Goal: Transaction & Acquisition: Purchase product/service

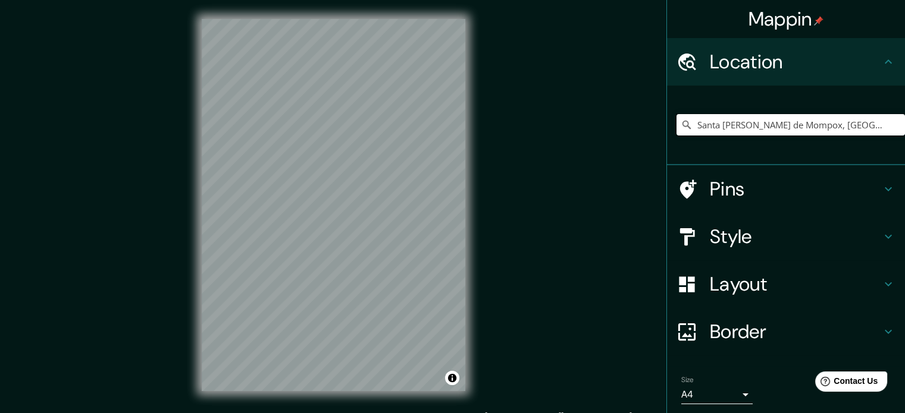
click at [864, 129] on input "Santa [PERSON_NAME] de Mompox, [GEOGRAPHIC_DATA], [GEOGRAPHIC_DATA]" at bounding box center [790, 124] width 228 height 21
drag, startPoint x: 864, startPoint y: 129, endPoint x: 686, endPoint y: 130, distance: 178.5
click at [686, 130] on input "Santa [PERSON_NAME] de Mompox, [GEOGRAPHIC_DATA], [GEOGRAPHIC_DATA]" at bounding box center [790, 124] width 228 height 21
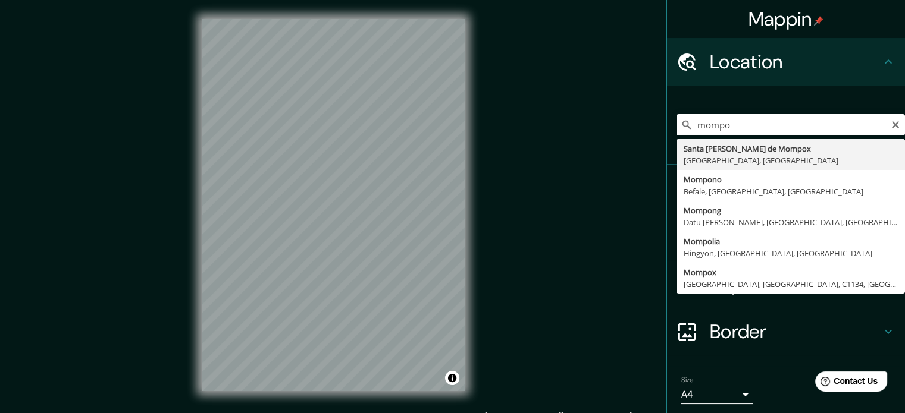
type input "Santa [PERSON_NAME] de Mompox, [GEOGRAPHIC_DATA], [GEOGRAPHIC_DATA]"
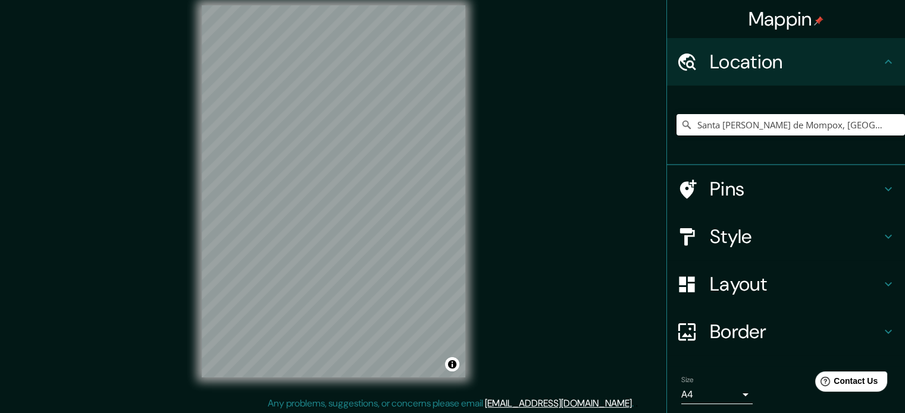
scroll to position [15, 0]
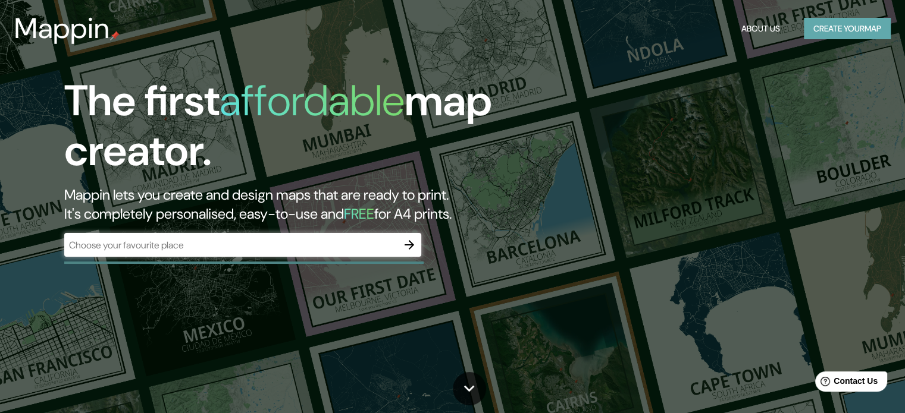
click at [842, 29] on button "Create your map" at bounding box center [847, 29] width 87 height 22
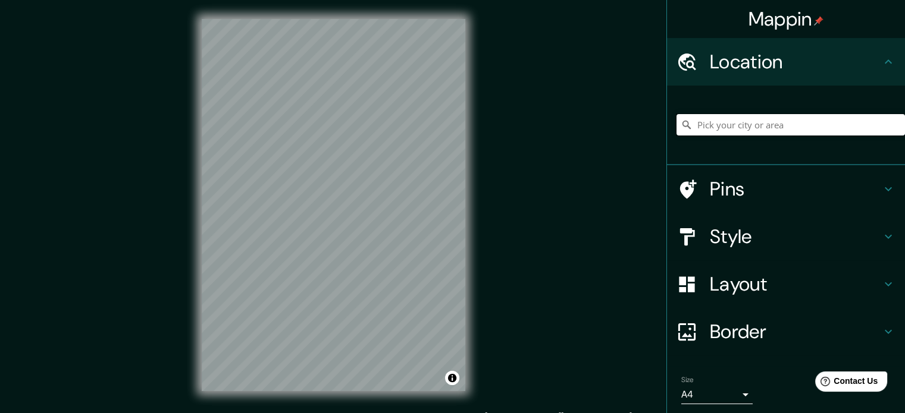
click at [749, 130] on input "Pick your city or area" at bounding box center [790, 124] width 228 height 21
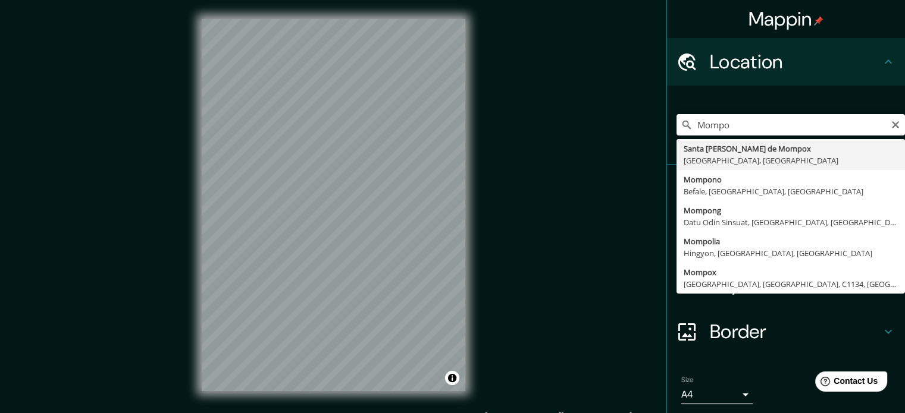
type input "Santa [PERSON_NAME] de Mompox, [GEOGRAPHIC_DATA], [GEOGRAPHIC_DATA]"
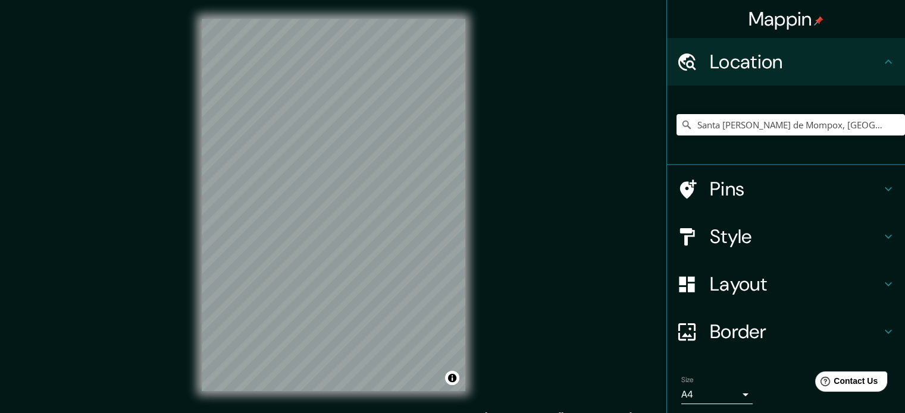
click at [746, 188] on h4 "Pins" at bounding box center [795, 189] width 171 height 24
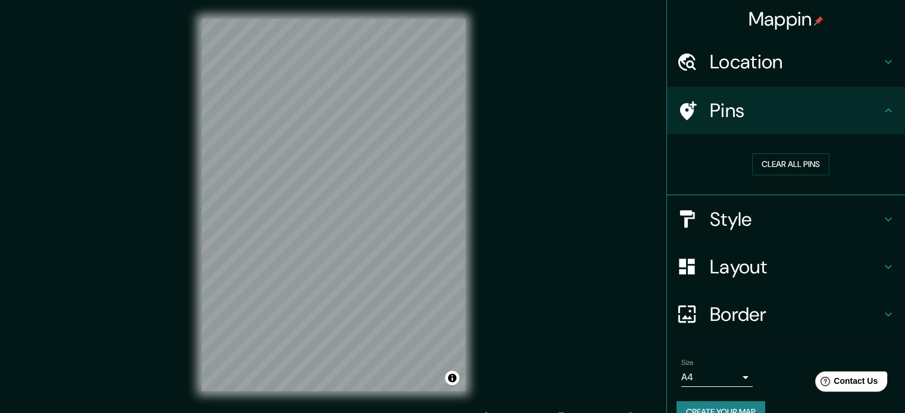
click at [743, 223] on h4 "Style" at bounding box center [795, 220] width 171 height 24
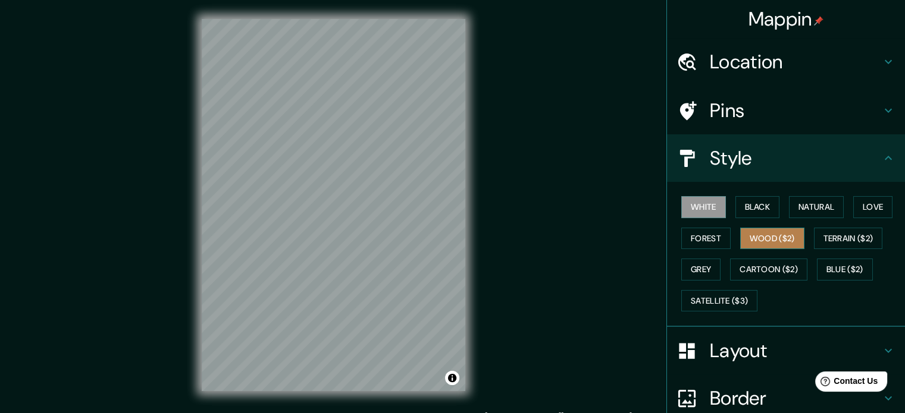
click at [757, 228] on button "Wood ($2)" at bounding box center [772, 239] width 64 height 22
drag, startPoint x: 350, startPoint y: 203, endPoint x: 338, endPoint y: 204, distance: 12.5
click at [338, 204] on div at bounding box center [337, 204] width 10 height 10
click at [767, 55] on h4 "Location" at bounding box center [795, 62] width 171 height 24
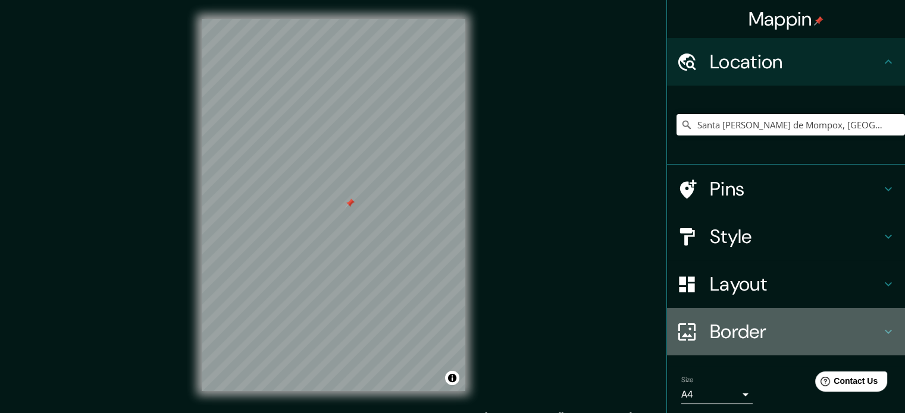
click at [725, 324] on h4 "Border" at bounding box center [795, 332] width 171 height 24
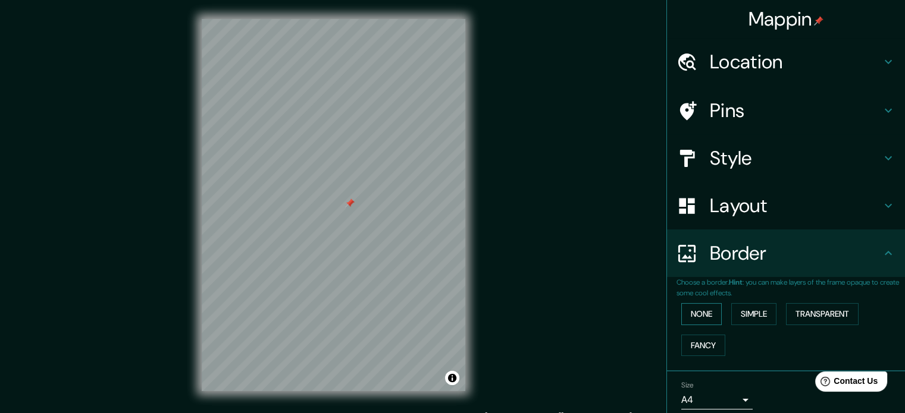
click at [694, 316] on button "None" at bounding box center [701, 314] width 40 height 22
click at [761, 312] on button "Simple" at bounding box center [753, 314] width 45 height 22
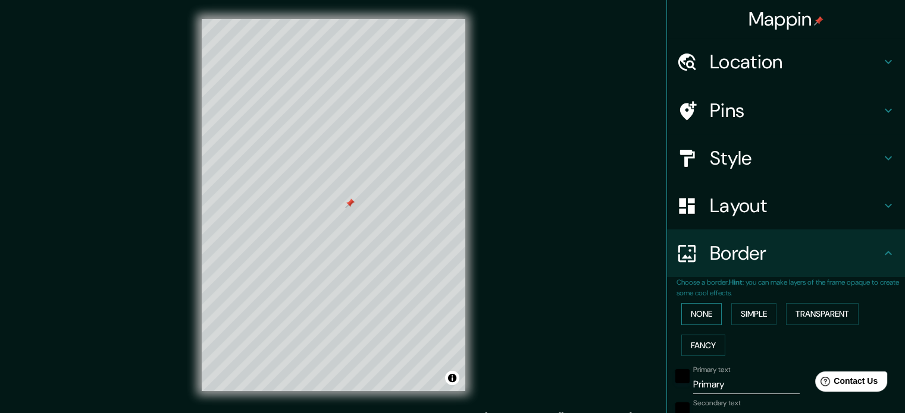
click at [691, 311] on button "None" at bounding box center [701, 314] width 40 height 22
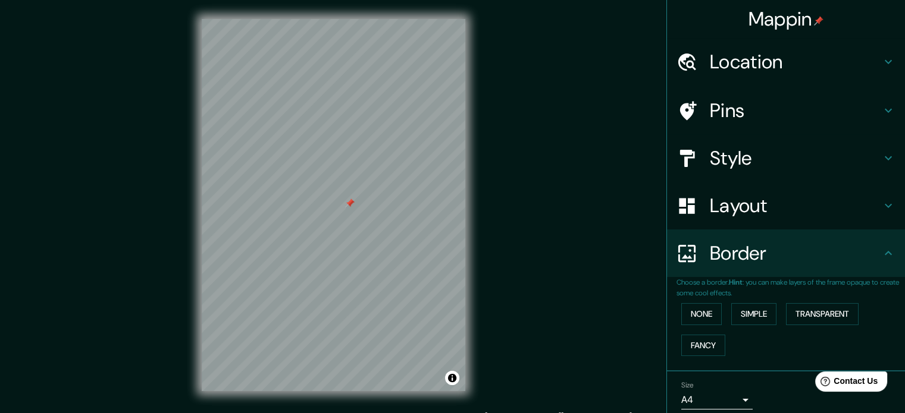
click at [736, 211] on h4 "Layout" at bounding box center [795, 206] width 171 height 24
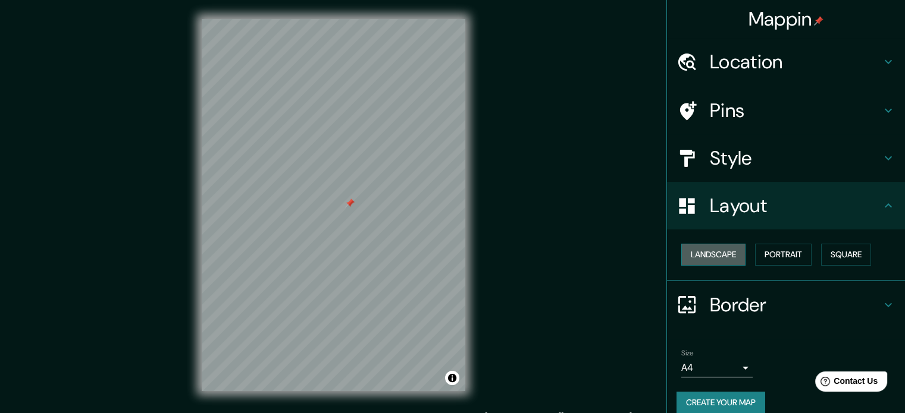
click at [716, 252] on button "Landscape" at bounding box center [713, 255] width 64 height 22
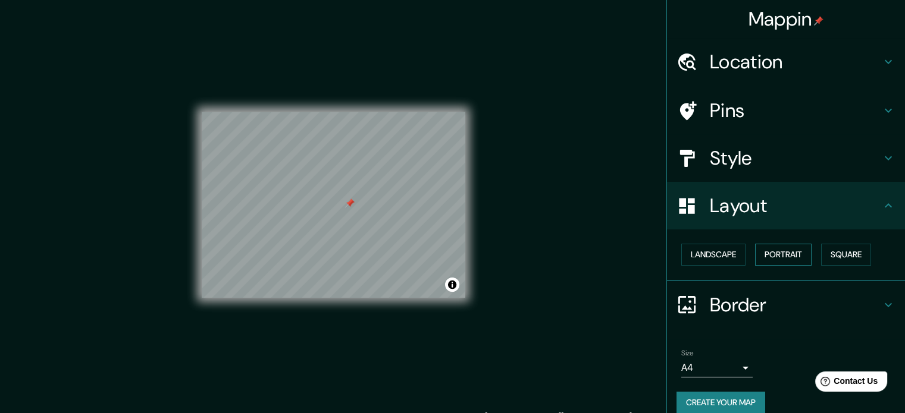
click at [772, 252] on button "Portrait" at bounding box center [783, 255] width 57 height 22
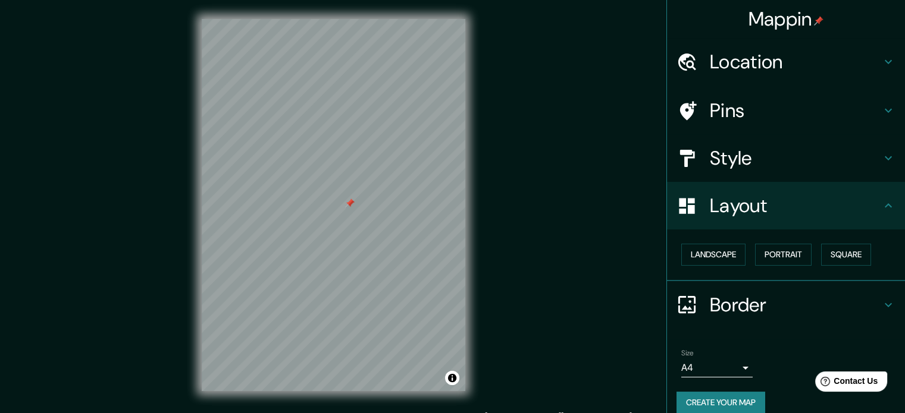
click at [756, 164] on h4 "Style" at bounding box center [795, 158] width 171 height 24
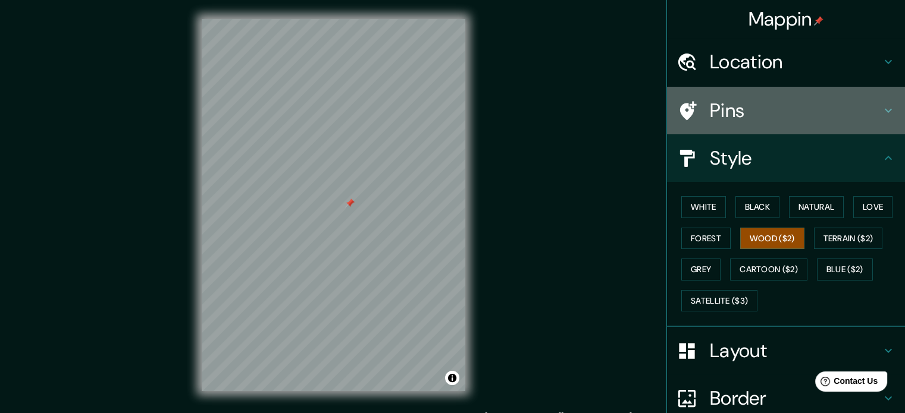
click at [747, 119] on h4 "Pins" at bounding box center [795, 111] width 171 height 24
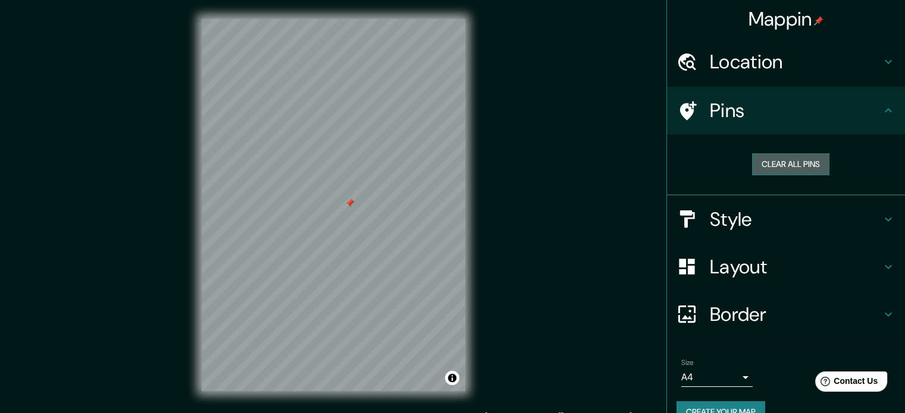
click at [780, 168] on button "Clear all pins" at bounding box center [790, 164] width 77 height 22
